Goal: Transaction & Acquisition: Purchase product/service

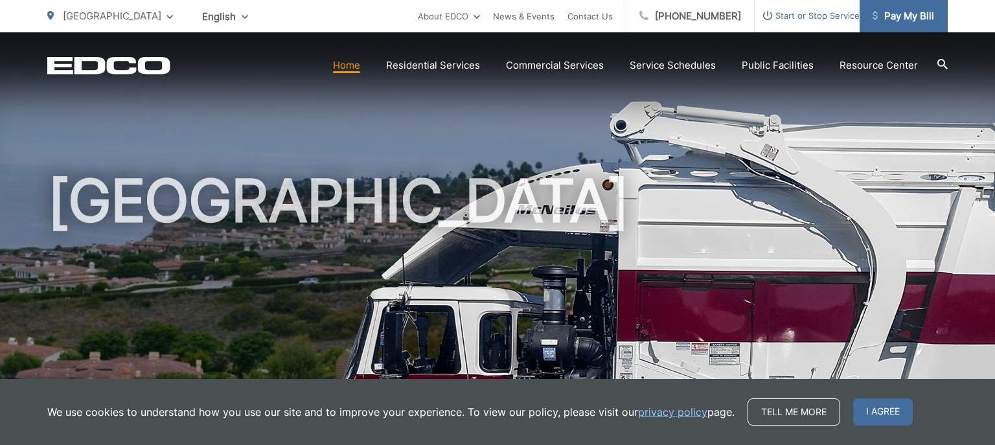
click at [919, 12] on span "Pay My Bill" at bounding box center [904, 16] width 62 height 16
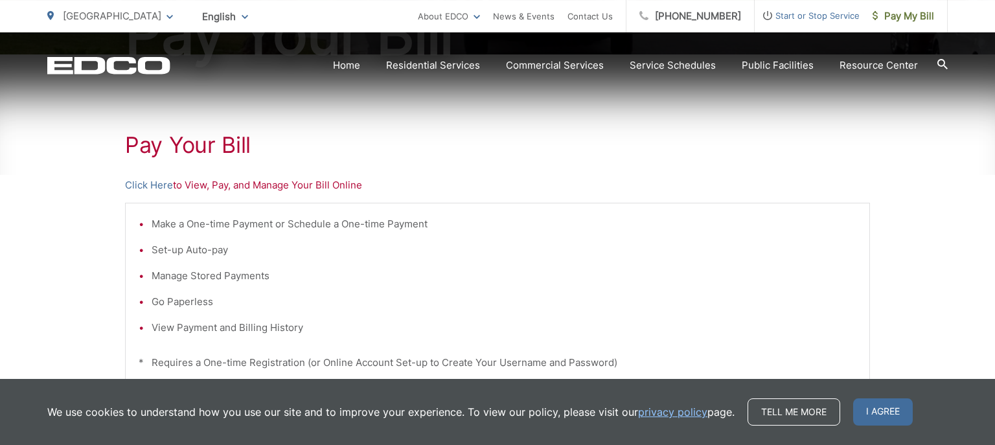
scroll to position [205, 0]
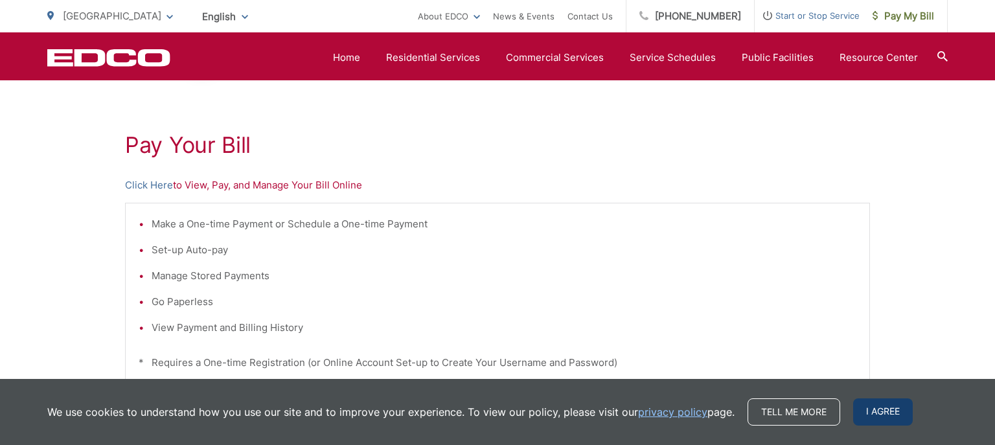
click at [885, 419] on span "I agree" at bounding box center [883, 412] width 60 height 27
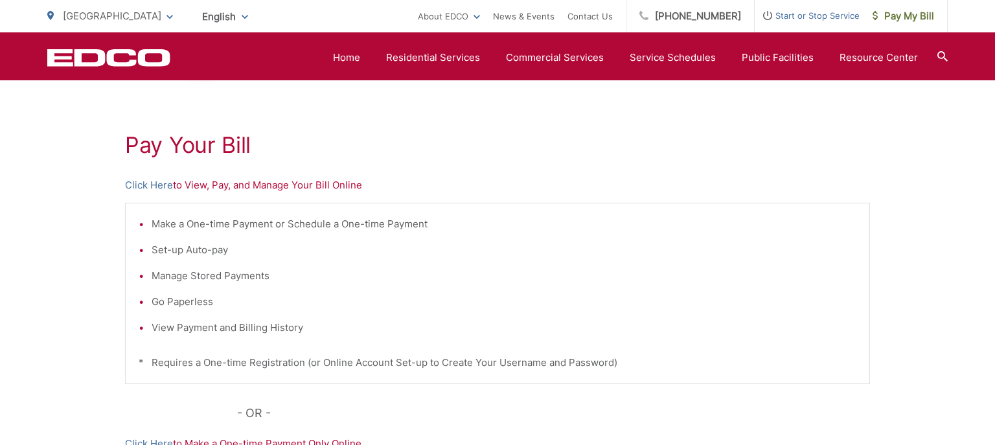
click at [220, 186] on p "Click Here to View, Pay, and Manage Your Bill Online" at bounding box center [497, 186] width 745 height 16
click at [154, 188] on link "Click Here" at bounding box center [149, 186] width 48 height 16
click at [151, 186] on link "Click Here" at bounding box center [149, 186] width 48 height 16
